Goal: Navigation & Orientation: Find specific page/section

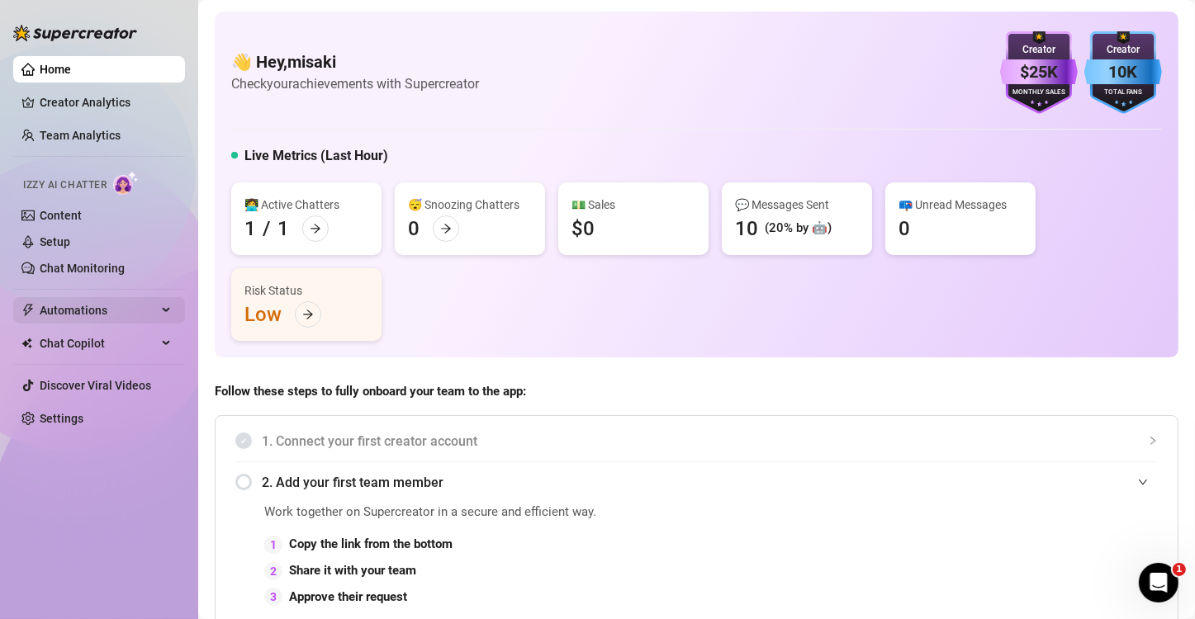
click at [74, 317] on span "Automations" at bounding box center [98, 310] width 117 height 26
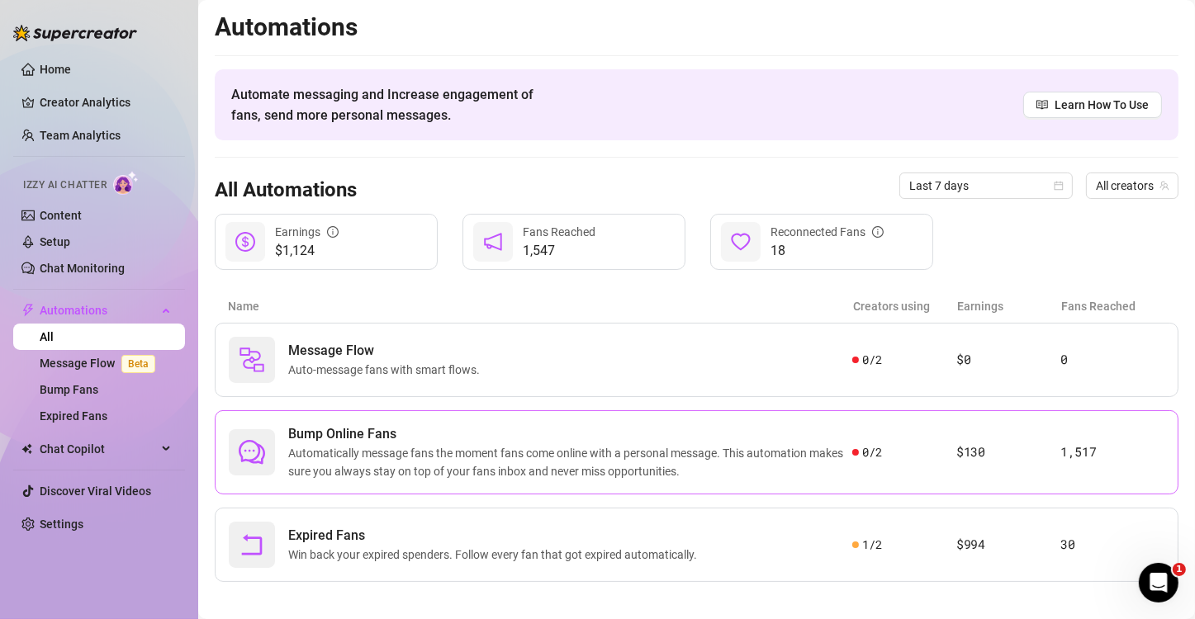
click at [376, 464] on span "Automatically message fans the moment fans come online with a personal message.…" at bounding box center [570, 462] width 564 height 36
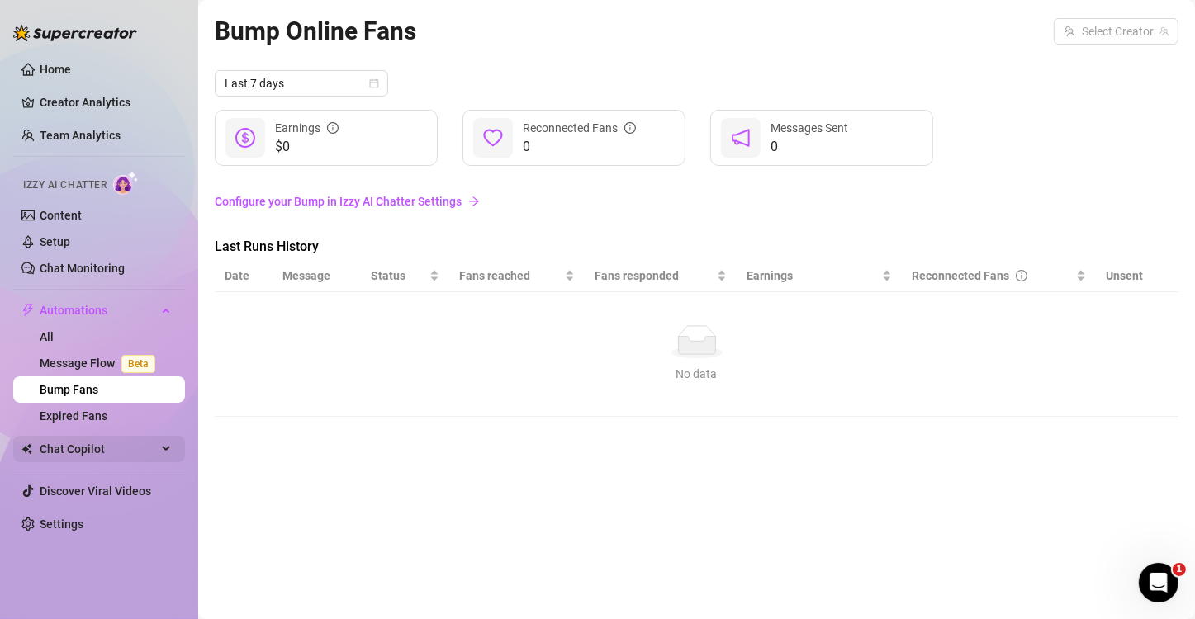
click at [156, 446] on span "Chat Copilot" at bounding box center [98, 449] width 117 height 26
